Goal: Task Accomplishment & Management: Use online tool/utility

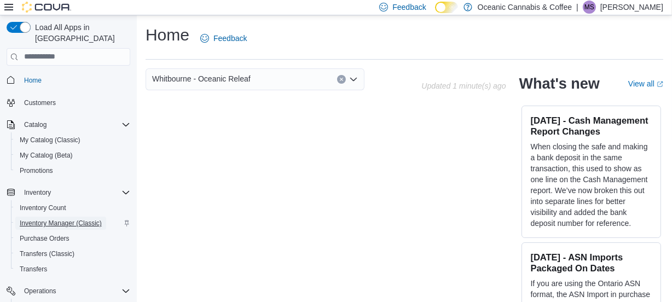
click at [50, 219] on span "Inventory Manager (Classic)" at bounding box center [61, 223] width 82 height 9
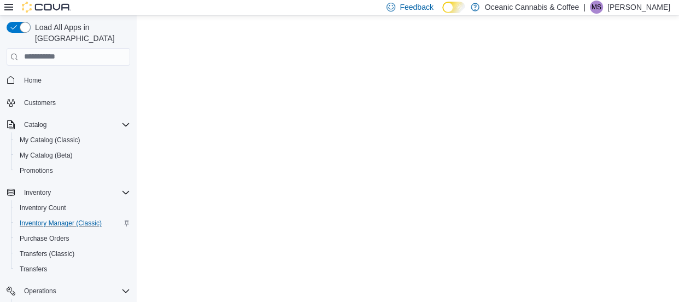
click at [4, 9] on icon at bounding box center [8, 7] width 9 height 9
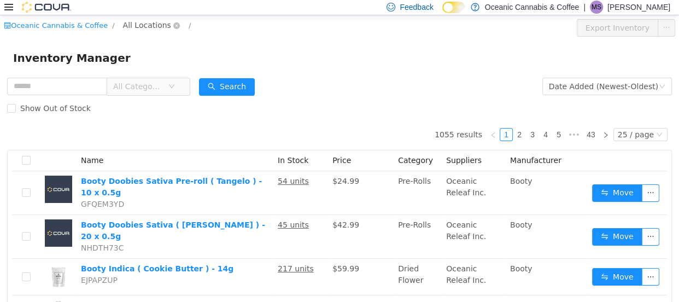
click at [142, 26] on span "All Locations" at bounding box center [147, 25] width 48 height 12
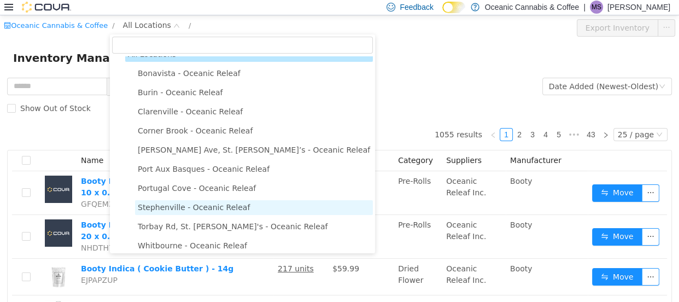
scroll to position [20, 0]
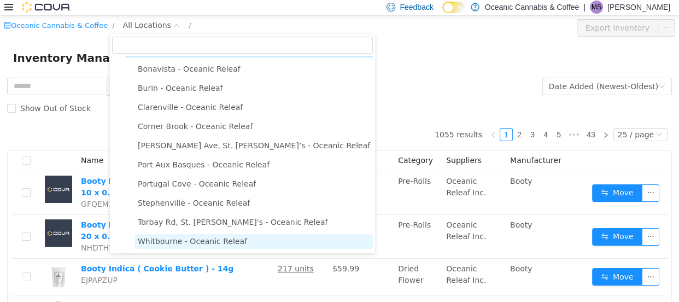
click at [195, 239] on span "Whitbourne - Oceanic Releaf" at bounding box center [192, 240] width 109 height 9
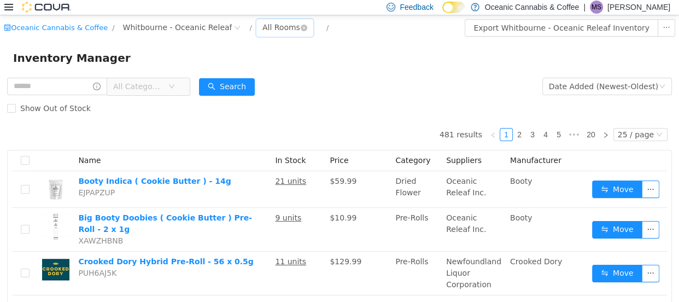
click at [262, 32] on div "All Rooms" at bounding box center [281, 27] width 38 height 16
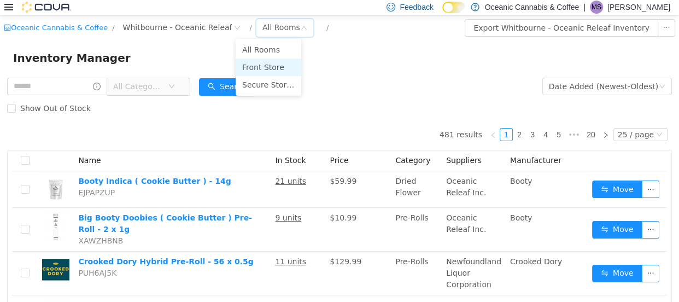
click at [258, 67] on li "Front Store" at bounding box center [269, 66] width 66 height 17
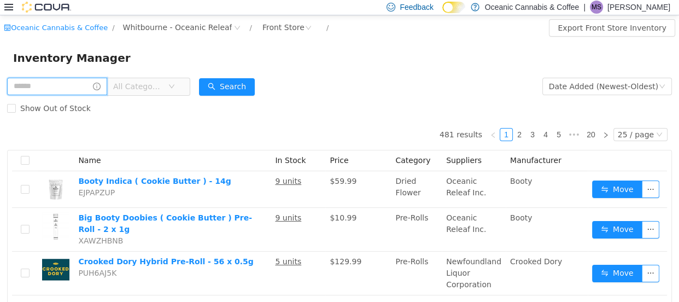
click at [56, 86] on input "text" at bounding box center [57, 85] width 100 height 17
type input "**********"
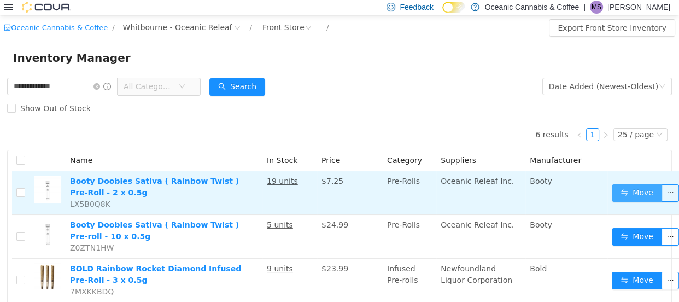
click at [612, 188] on button "Move" at bounding box center [637, 192] width 50 height 17
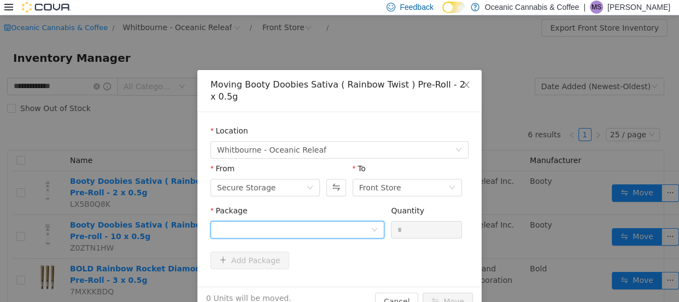
click at [278, 231] on div at bounding box center [294, 229] width 154 height 16
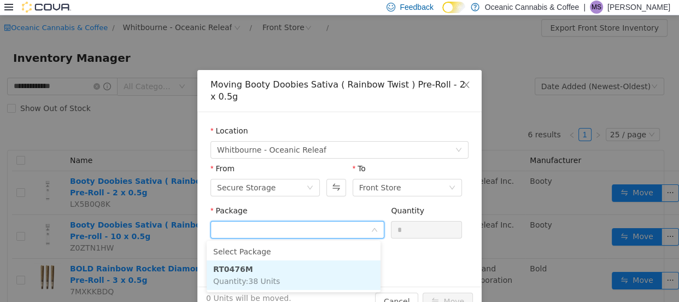
click at [272, 283] on span "Quantity : 38 Units" at bounding box center [246, 280] width 67 height 9
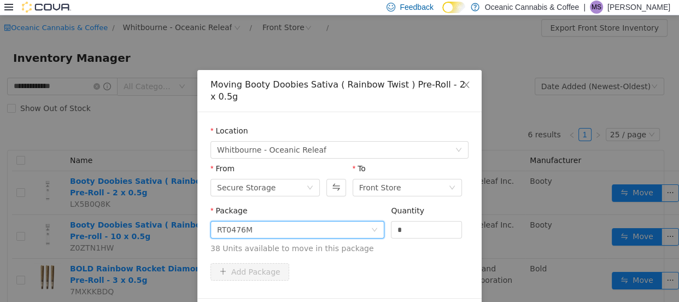
click at [424, 237] on div "Quantity *" at bounding box center [426, 224] width 71 height 38
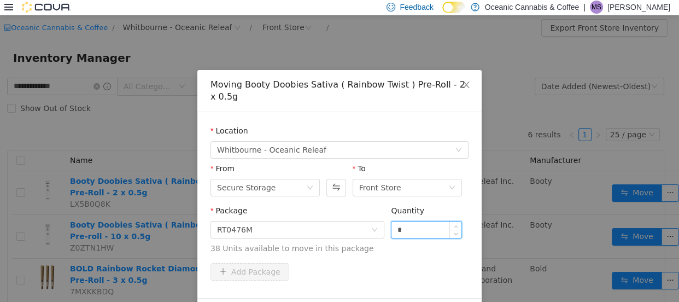
click at [413, 224] on input "*" at bounding box center [427, 229] width 70 height 16
type input "*"
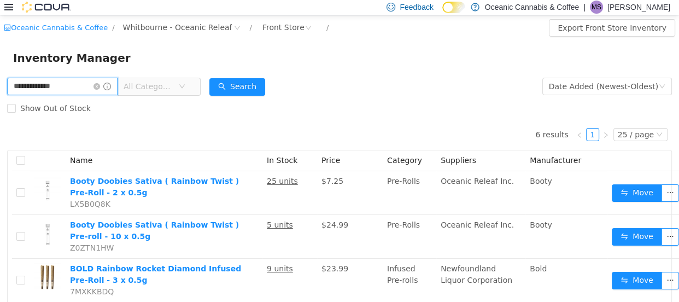
click at [82, 85] on input "**********" at bounding box center [62, 85] width 110 height 17
type input "**********"
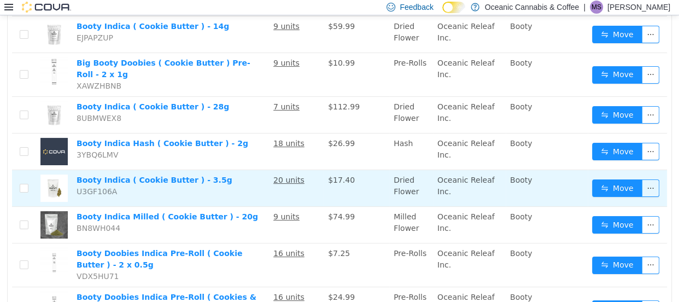
scroll to position [149, 0]
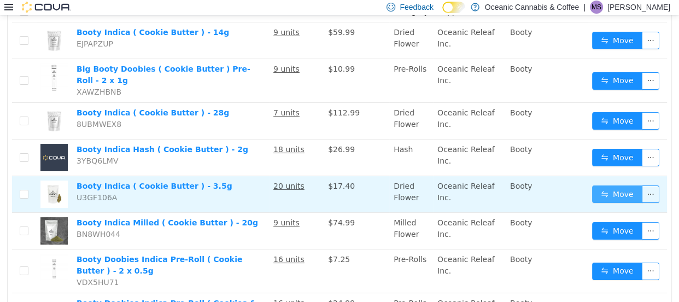
click at [612, 185] on button "Move" at bounding box center [617, 193] width 50 height 17
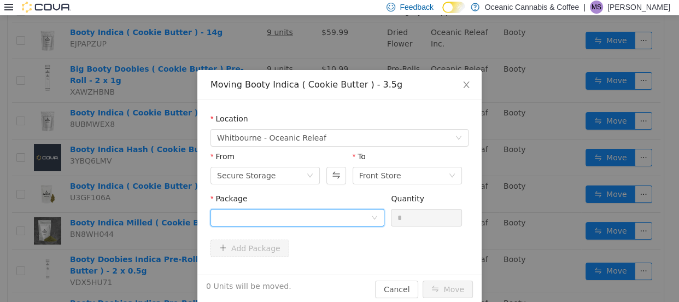
click at [276, 219] on div at bounding box center [294, 217] width 154 height 16
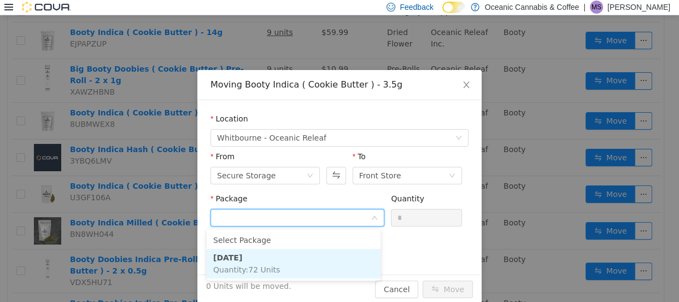
click at [278, 261] on li "[DATE] Quantity : 72 Units" at bounding box center [294, 263] width 174 height 30
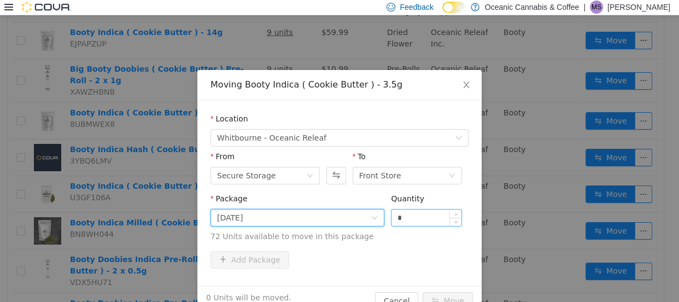
click at [406, 219] on input "*" at bounding box center [427, 217] width 70 height 16
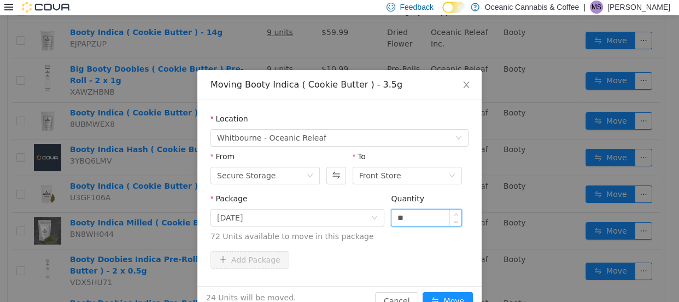
type input "**"
click at [423, 291] on button "Move" at bounding box center [448, 299] width 50 height 17
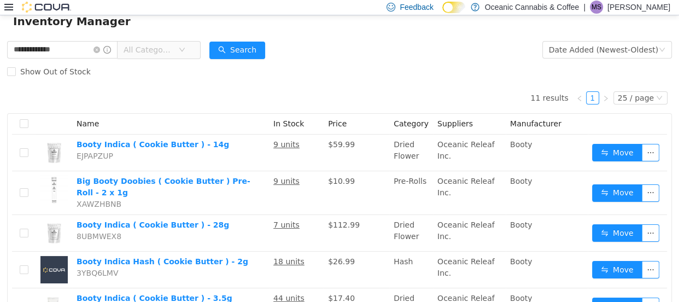
scroll to position [0, 0]
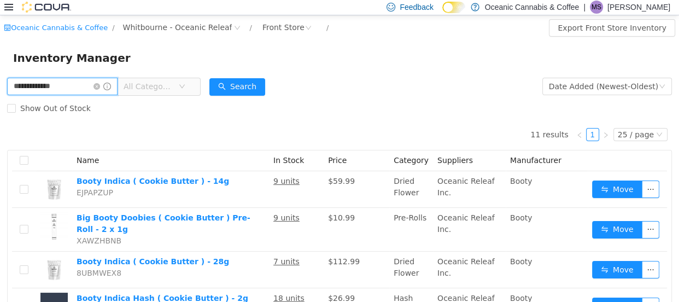
click at [83, 86] on input "**********" at bounding box center [62, 85] width 110 height 17
type input "*****"
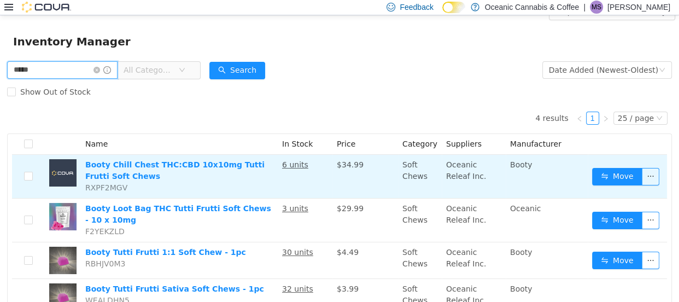
scroll to position [49, 0]
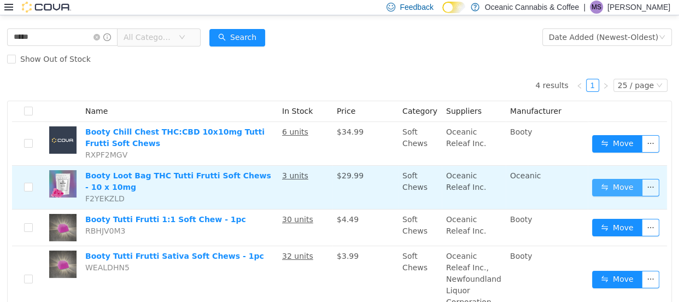
click at [607, 188] on button "Move" at bounding box center [617, 186] width 50 height 17
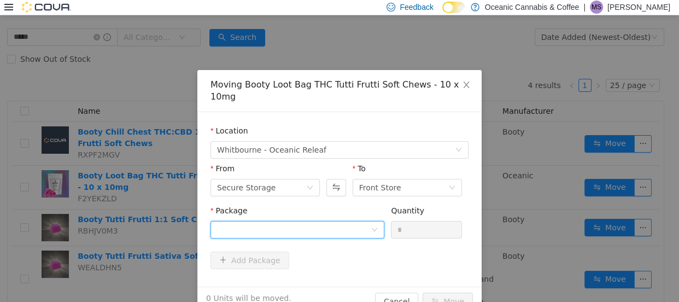
click at [260, 221] on div at bounding box center [294, 229] width 154 height 16
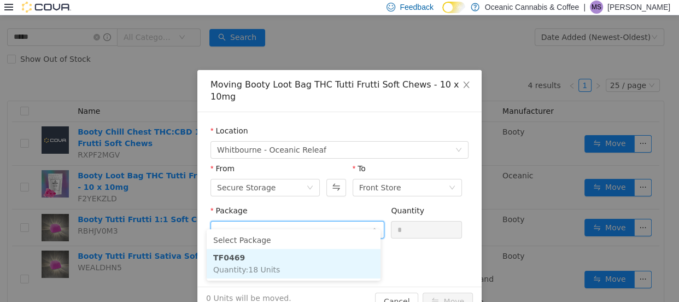
click at [289, 260] on li "TF0469 Quantity : 18 Units" at bounding box center [294, 263] width 174 height 30
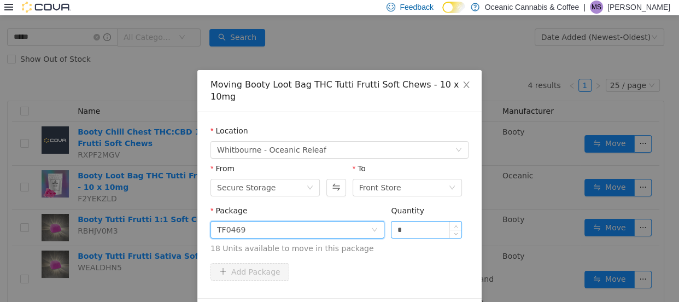
click at [404, 221] on input "*" at bounding box center [427, 229] width 70 height 16
type input "*"
